Goal: Task Accomplishment & Management: Manage account settings

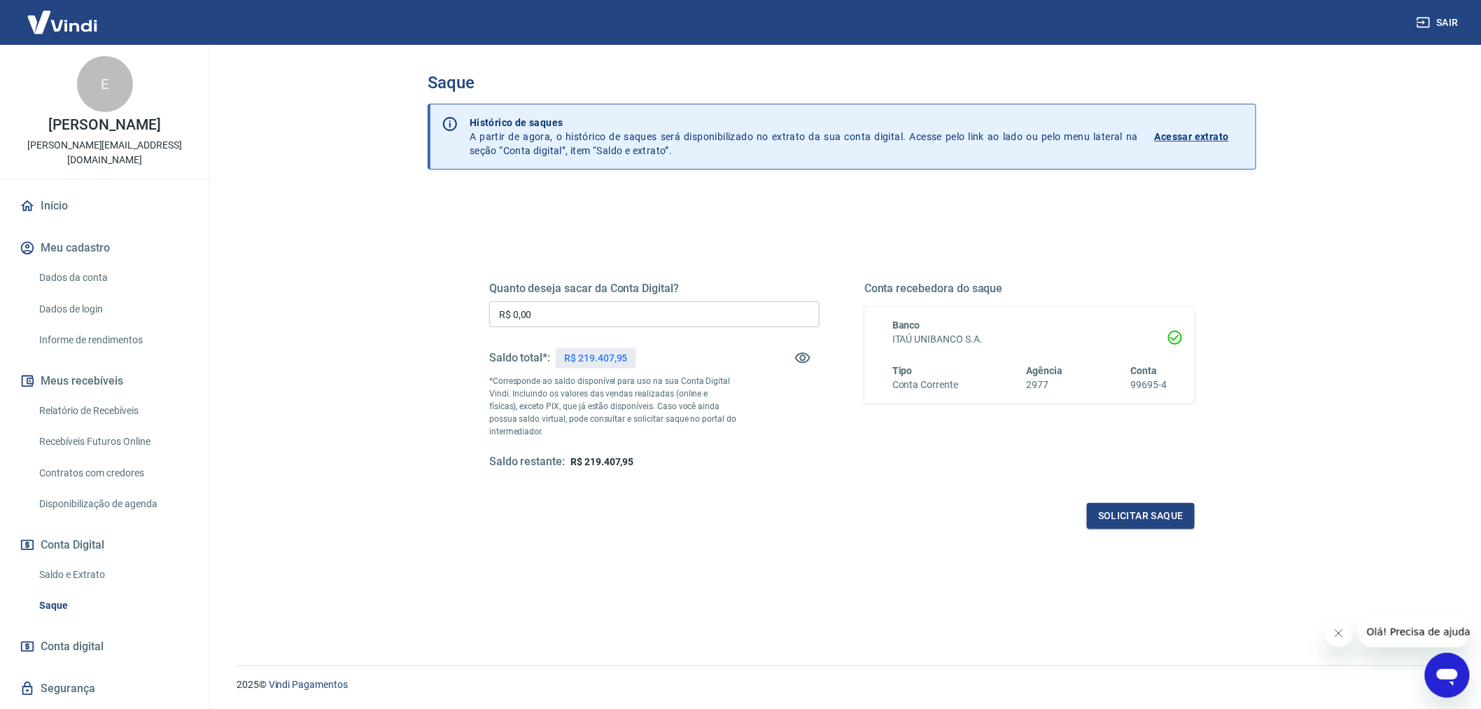
click at [554, 319] on input "R$ 0,00" at bounding box center [654, 314] width 330 height 26
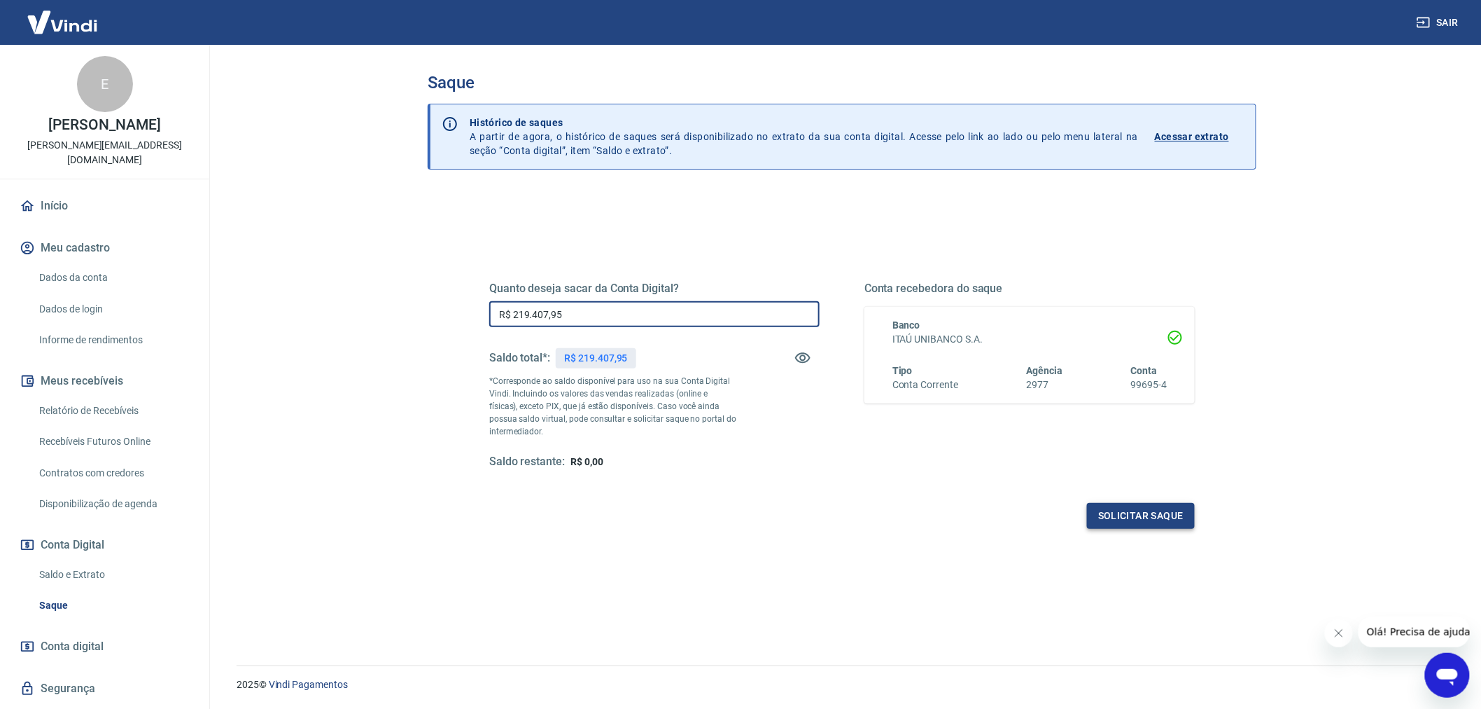
type input "R$ 219.407,95"
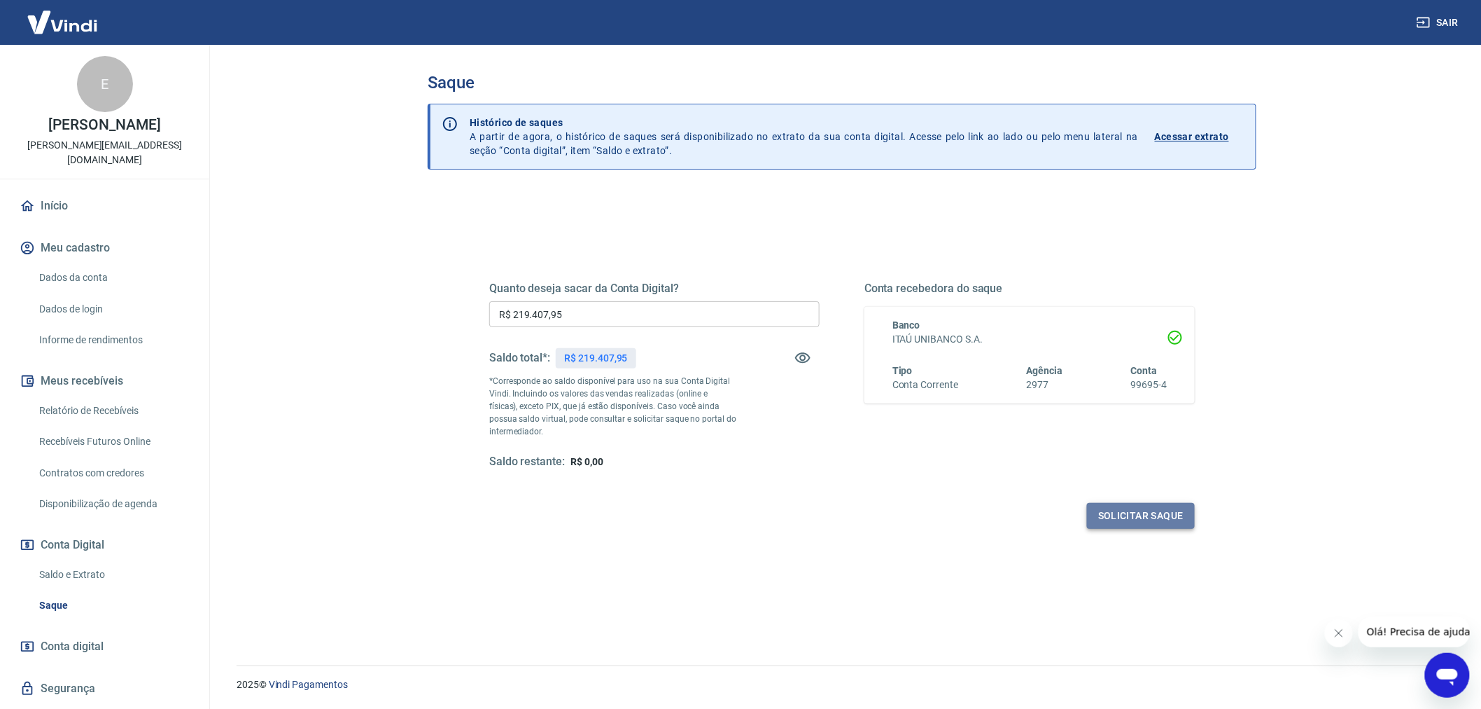
click at [1123, 511] on button "Solicitar saque" at bounding box center [1141, 516] width 108 height 26
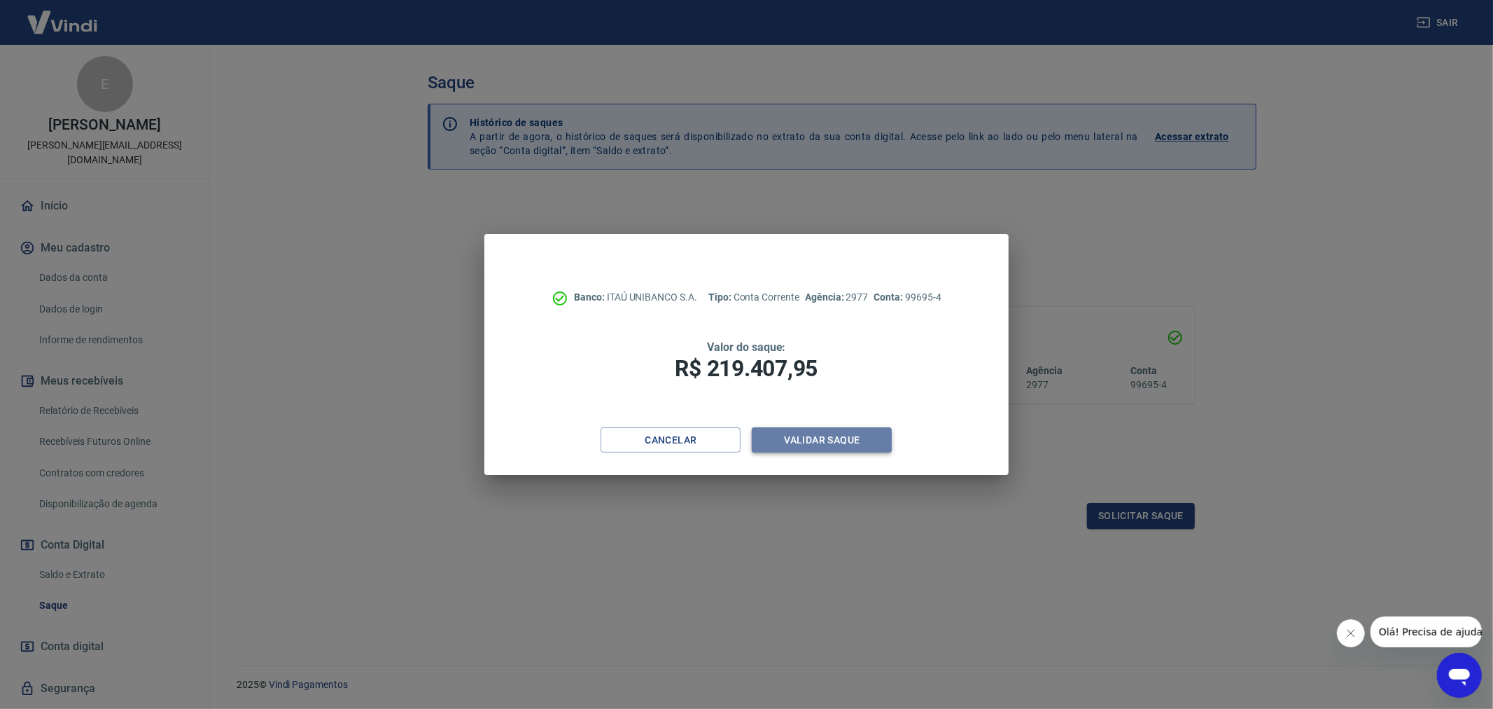
click at [836, 440] on button "Validar saque" at bounding box center [822, 440] width 140 height 26
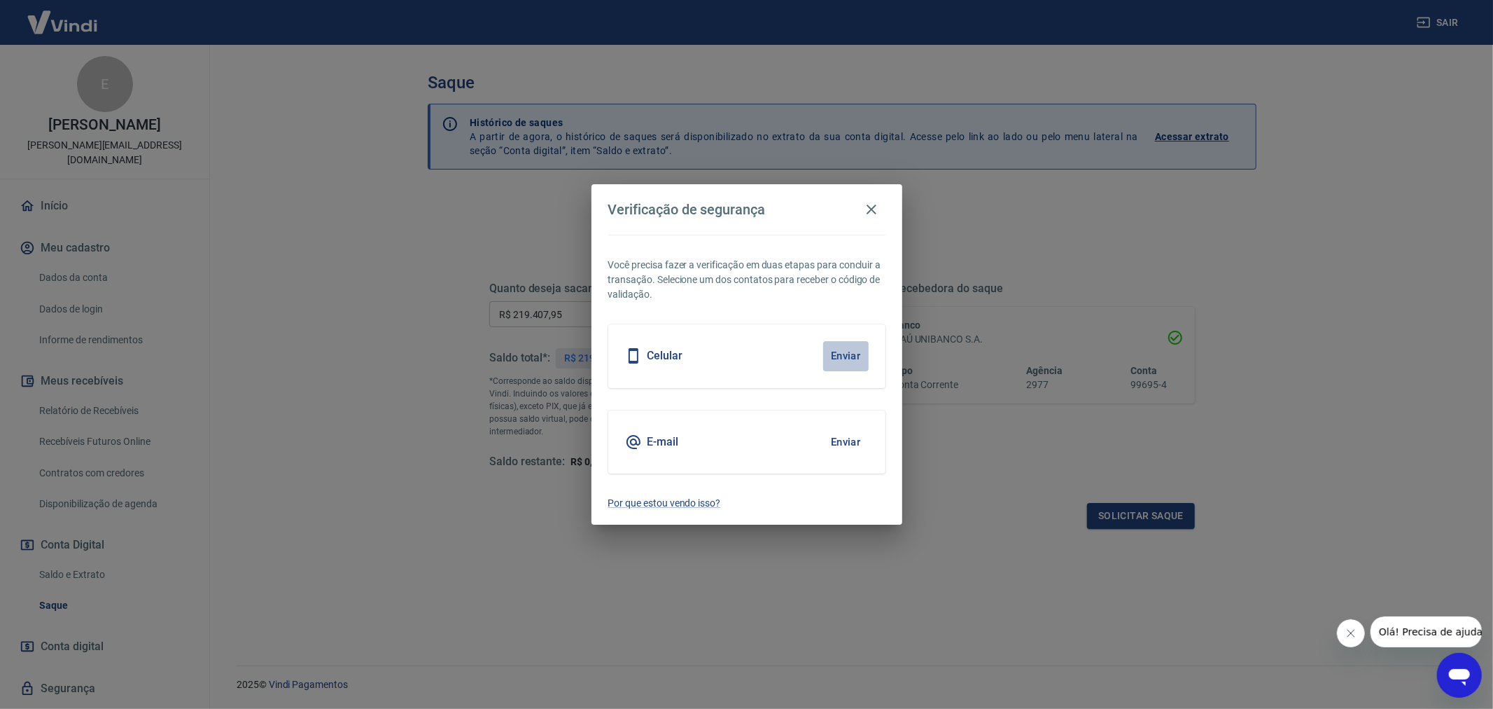
click at [844, 347] on button "Enviar" at bounding box center [846, 355] width 46 height 29
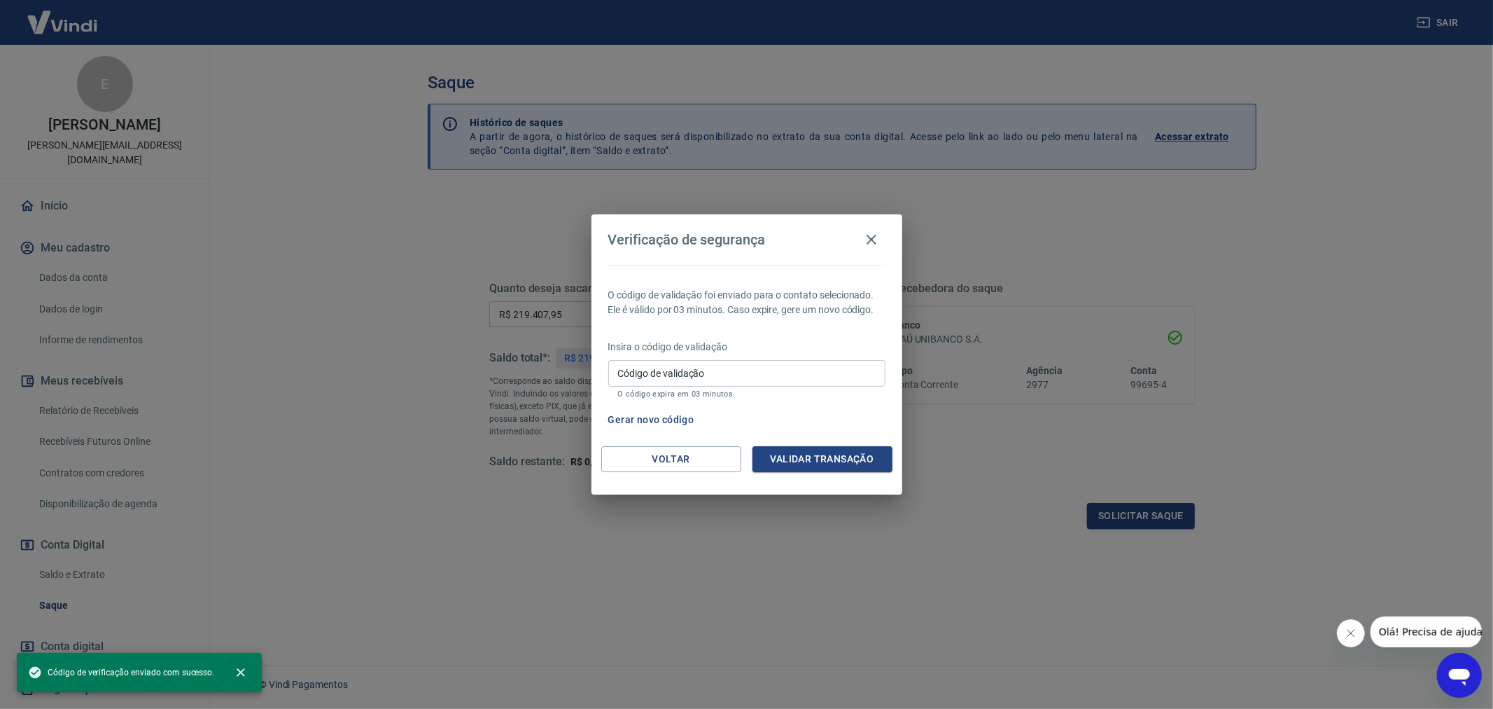
click at [741, 369] on input "Código de validação" at bounding box center [746, 373] width 277 height 26
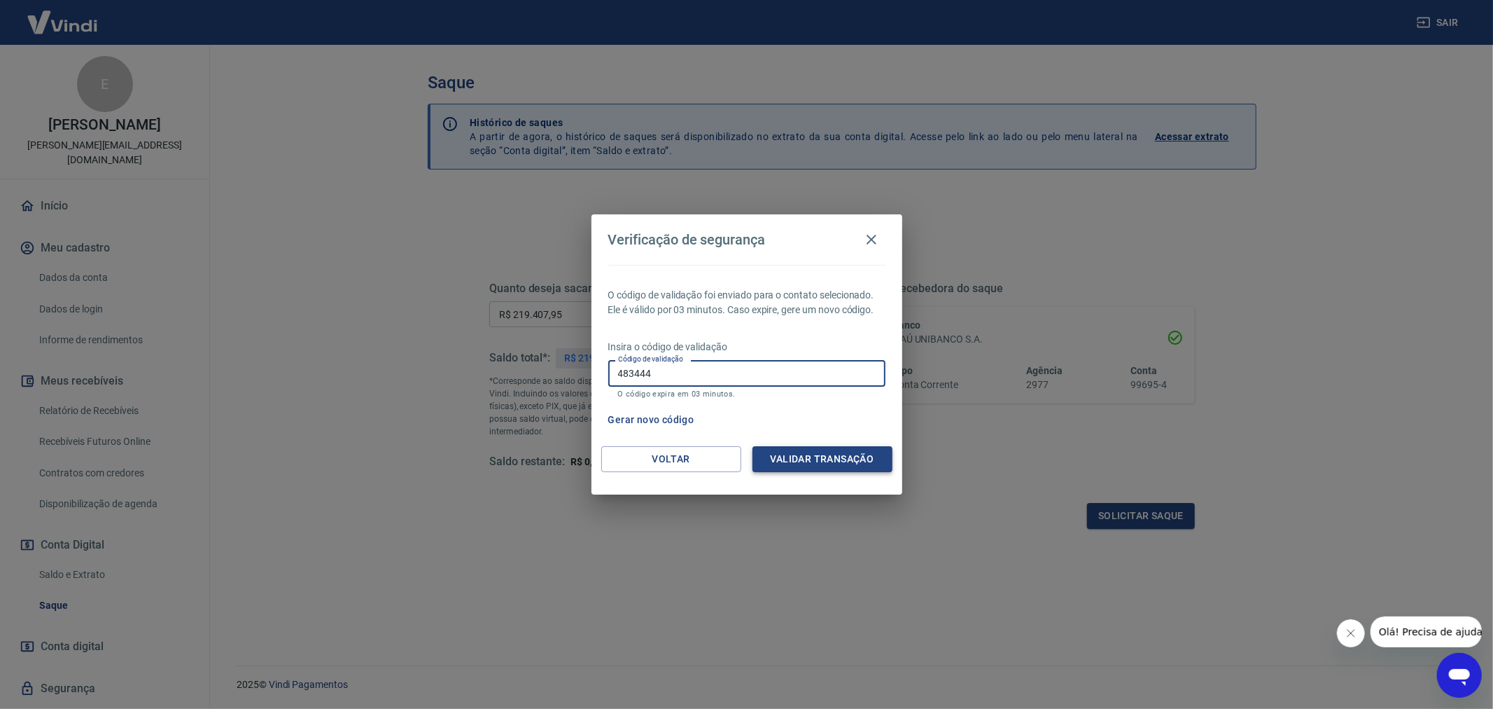
type input "483444"
click at [787, 448] on button "Validar transação" at bounding box center [823, 459] width 140 height 26
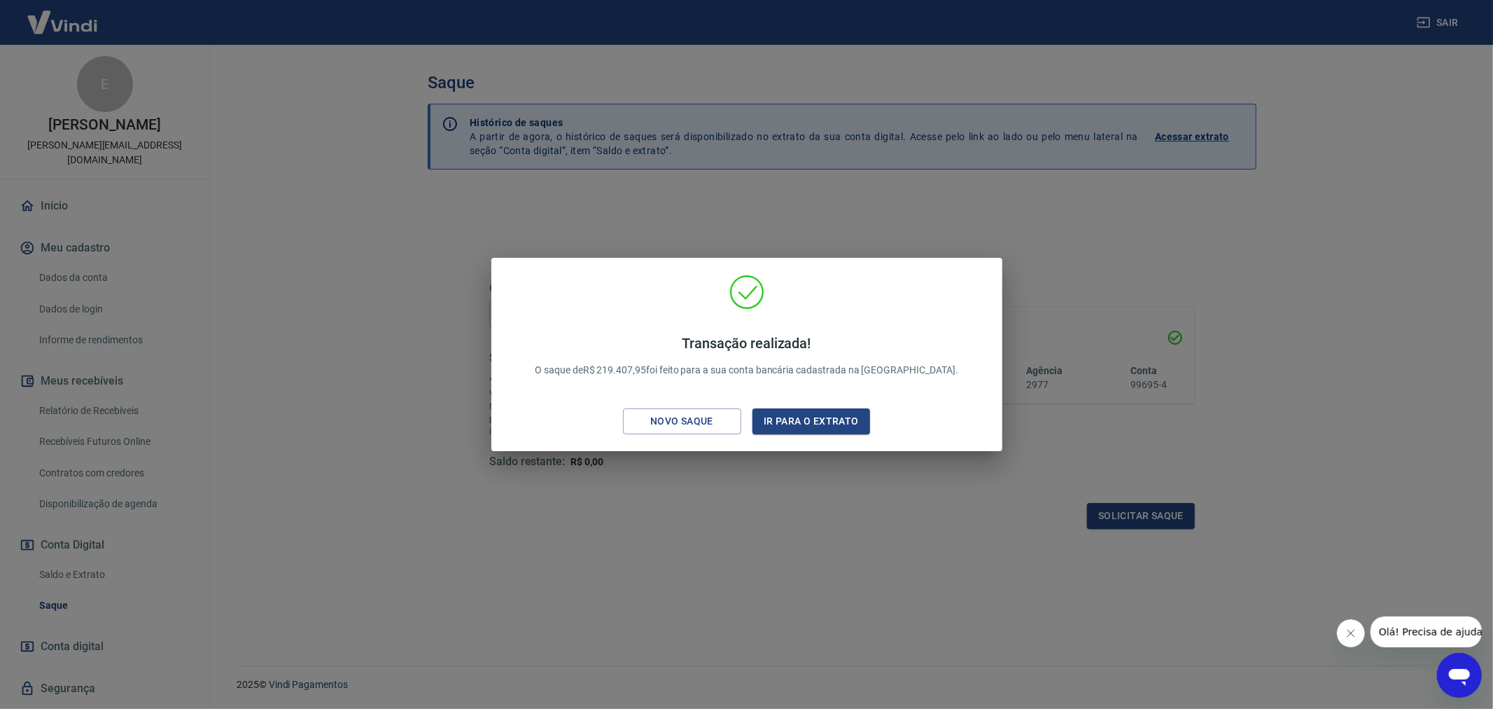
click at [765, 495] on div "Transação realizada! O saque de R$ 219.407,95 foi feito para a sua conta bancár…" at bounding box center [746, 354] width 1493 height 709
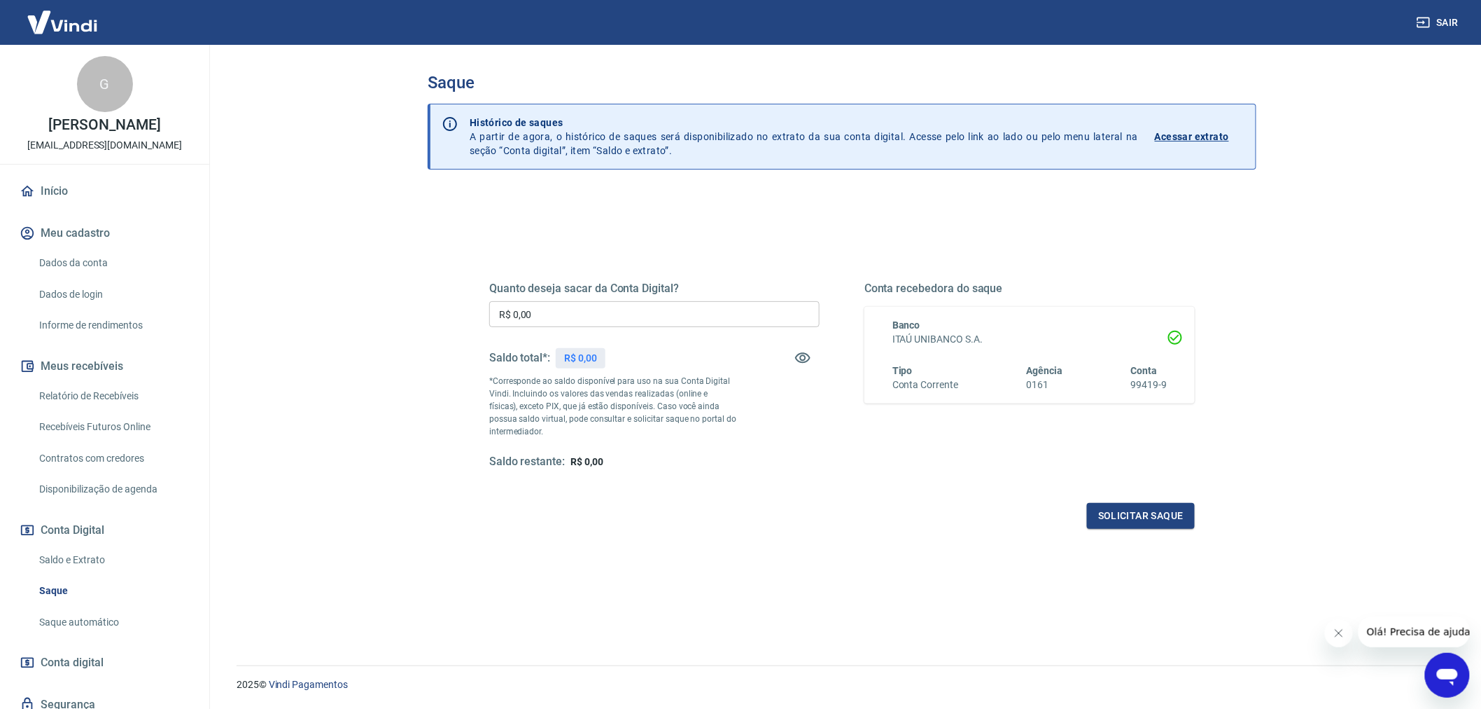
click at [567, 311] on input "R$ 0,00" at bounding box center [654, 314] width 330 height 26
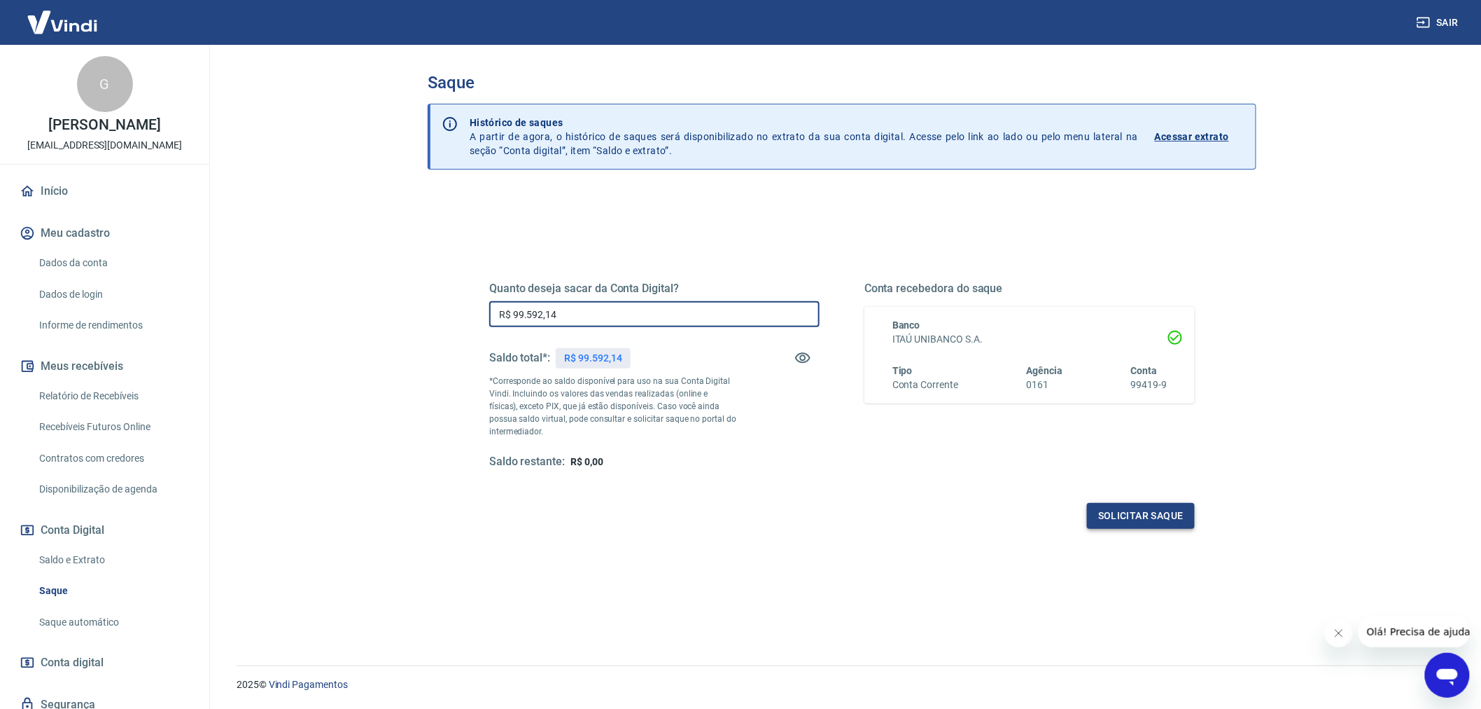
type input "R$ 99.592,14"
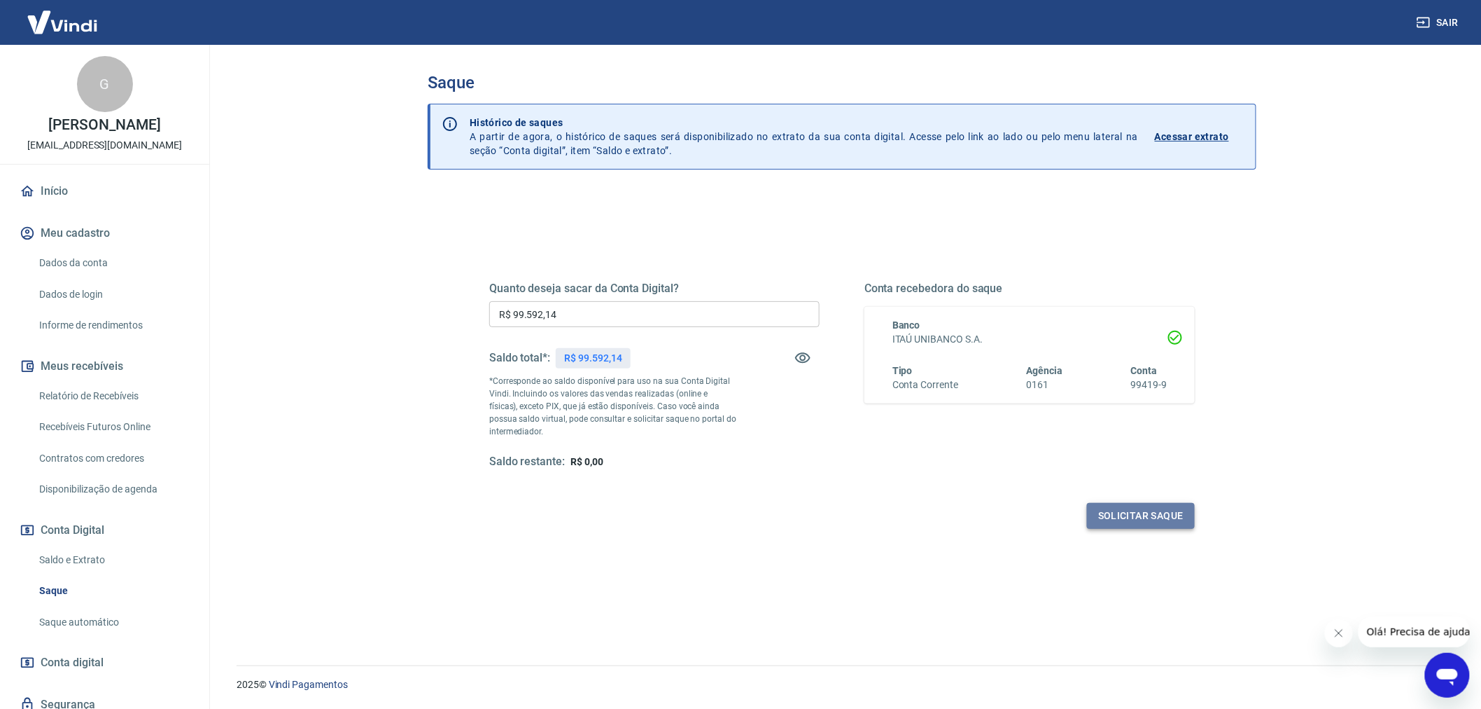
click at [1112, 515] on button "Solicitar saque" at bounding box center [1141, 516] width 108 height 26
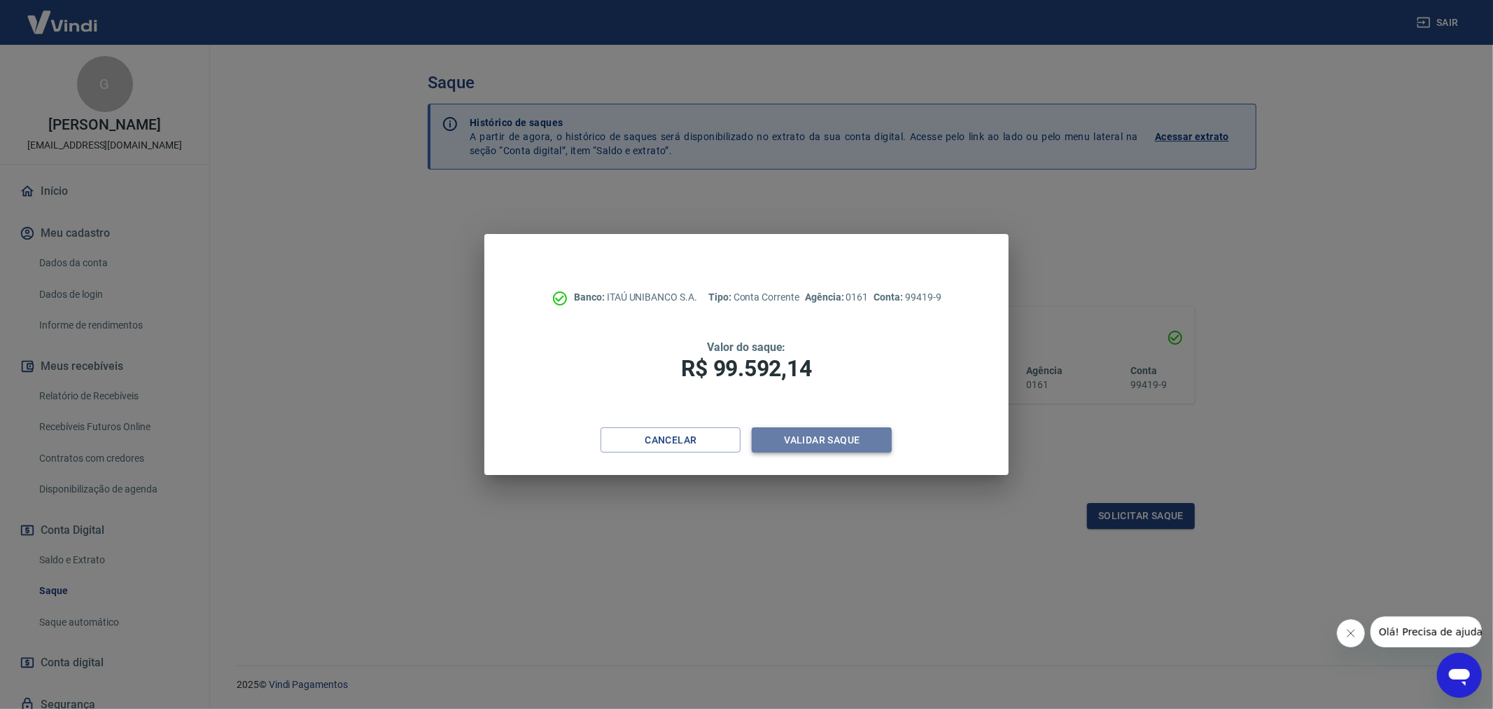
click at [778, 445] on button "Validar saque" at bounding box center [822, 440] width 140 height 26
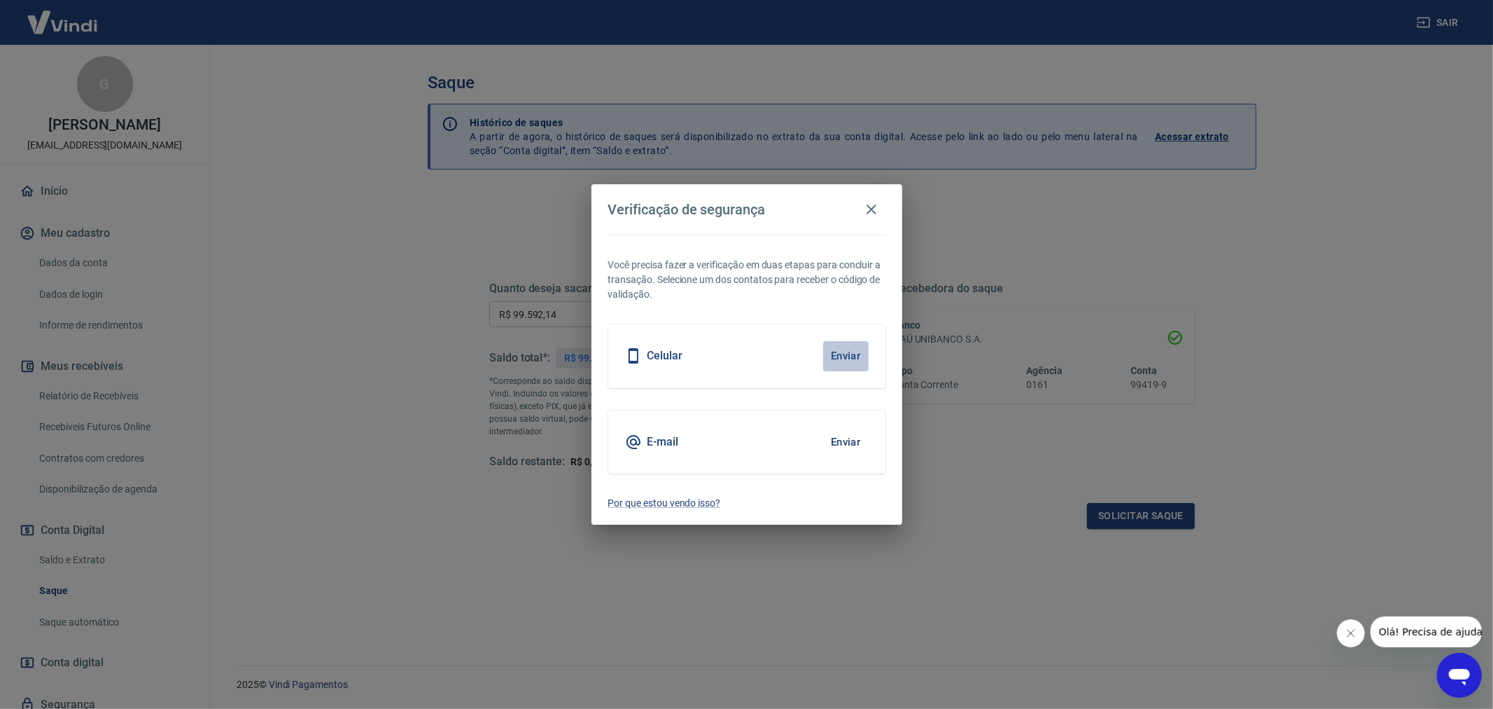
click at [844, 362] on button "Enviar" at bounding box center [846, 355] width 46 height 29
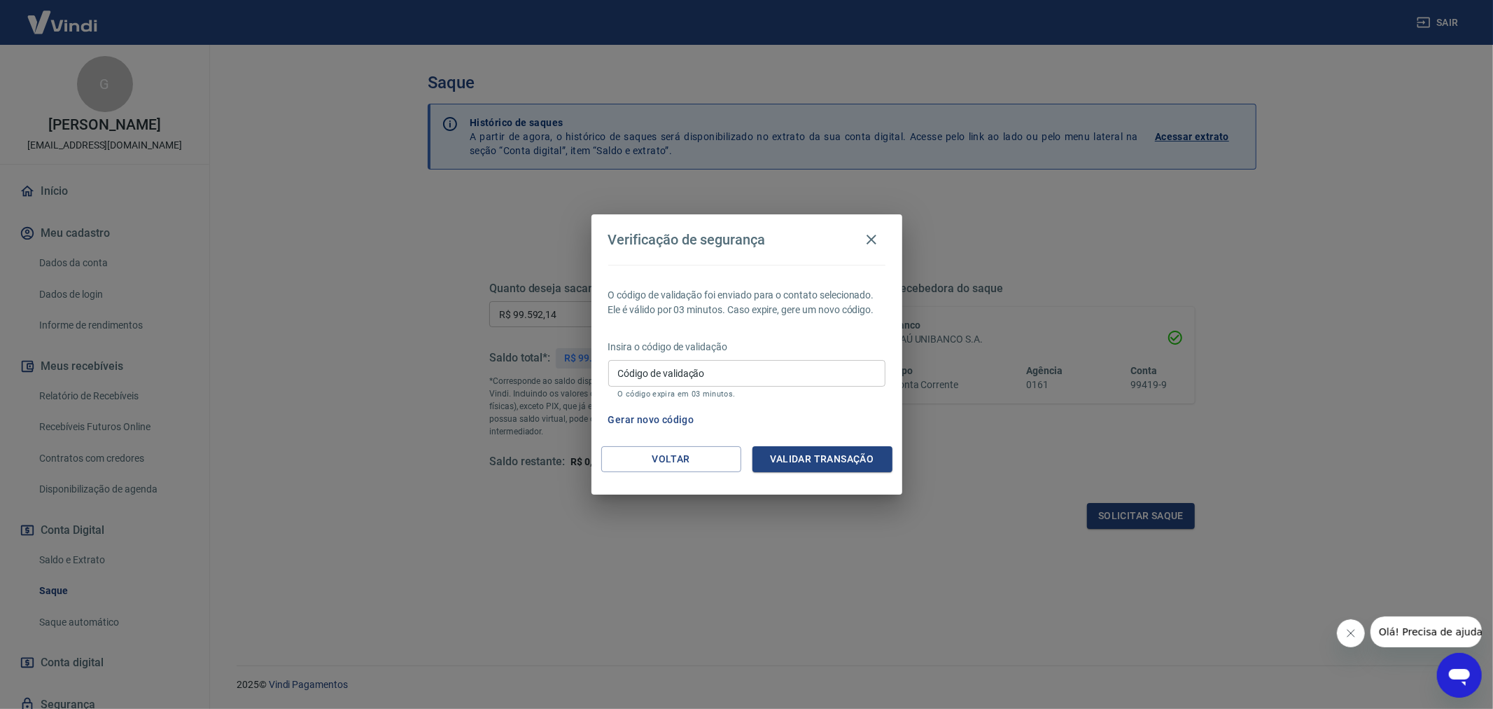
click at [844, 362] on input "Código de validação" at bounding box center [746, 373] width 277 height 26
type input "144898"
click at [819, 450] on button "Validar transação" at bounding box center [823, 459] width 140 height 26
